Goal: Transaction & Acquisition: Obtain resource

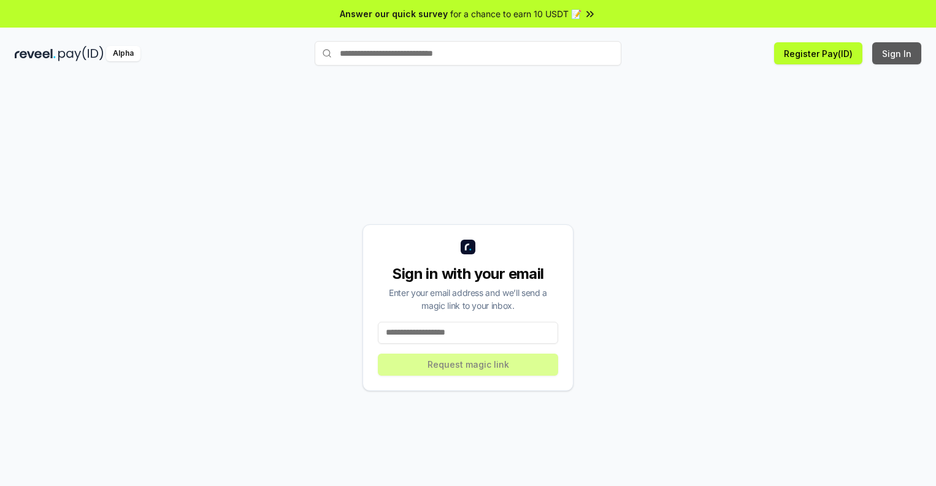
click at [897, 53] on button "Sign In" at bounding box center [896, 53] width 49 height 22
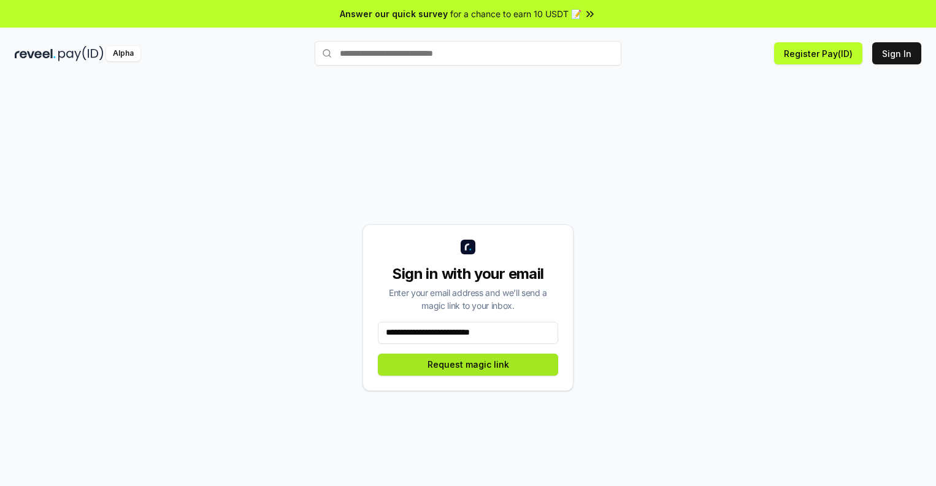
type input "**********"
click at [468, 364] on button "Request magic link" at bounding box center [468, 365] width 180 height 22
